Goal: Find specific page/section: Find specific page/section

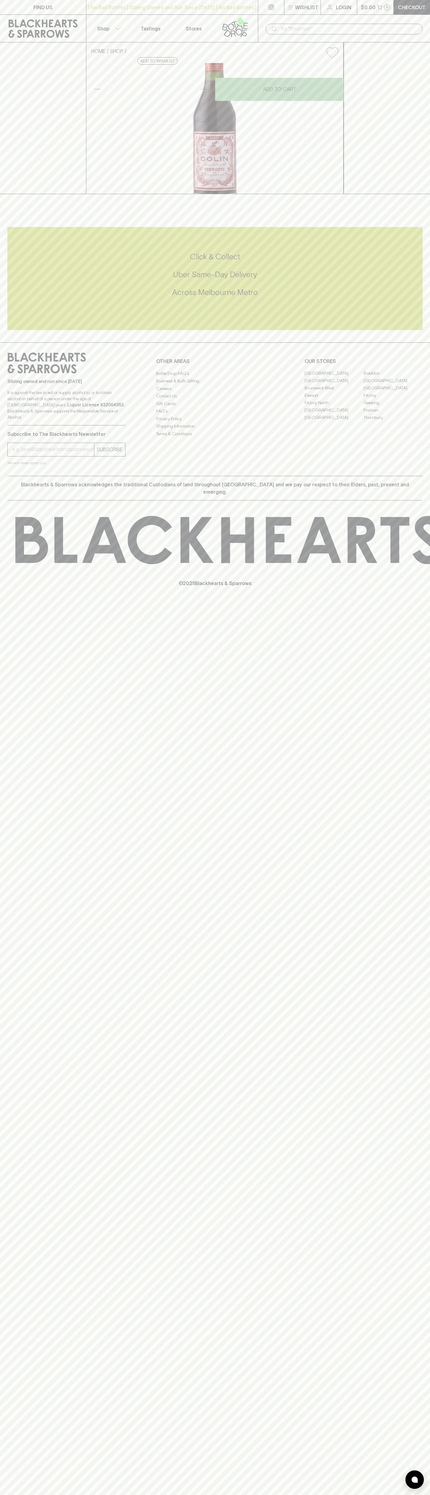
click at [409, 280] on h5 "Uber Same-Day Delivery" at bounding box center [215, 274] width 416 height 10
click at [96, 1495] on html "FIND US | No Bad Bottles | Sibling Owned and Run Since 2006 | No Bad Bottles | …" at bounding box center [215, 747] width 430 height 1495
click at [16, 587] on p "© 2025 Blackhearts & Sparrows" at bounding box center [215, 575] width 430 height 23
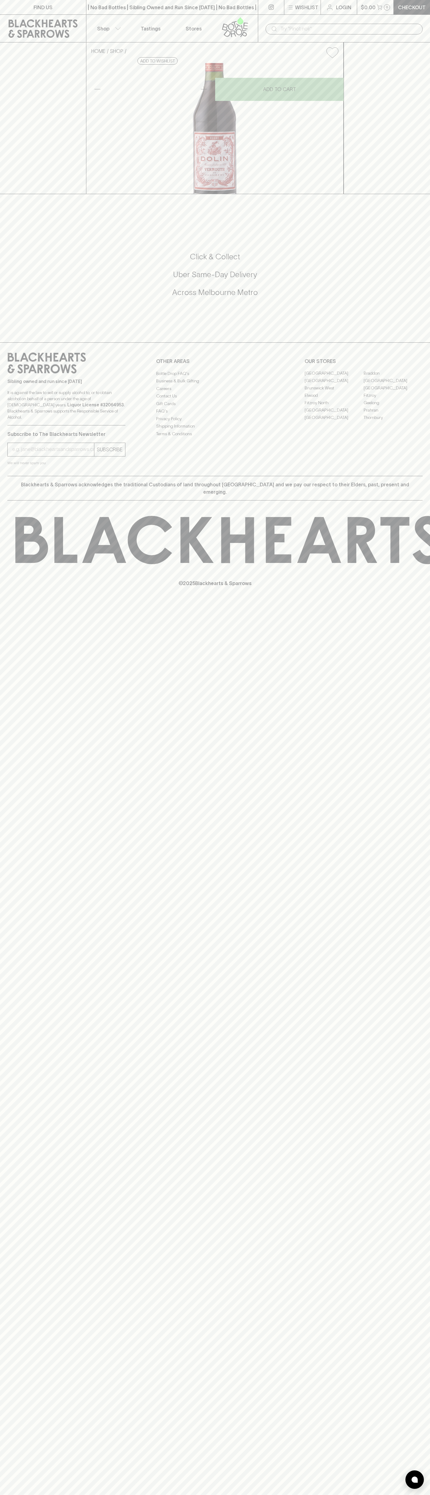
click at [334, 384] on link "[GEOGRAPHIC_DATA]" at bounding box center [334, 380] width 59 height 7
